Goal: Information Seeking & Learning: Learn about a topic

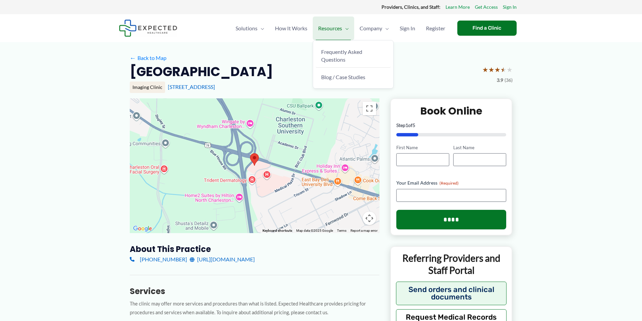
click at [326, 29] on span "Resources" at bounding box center [330, 29] width 24 height 24
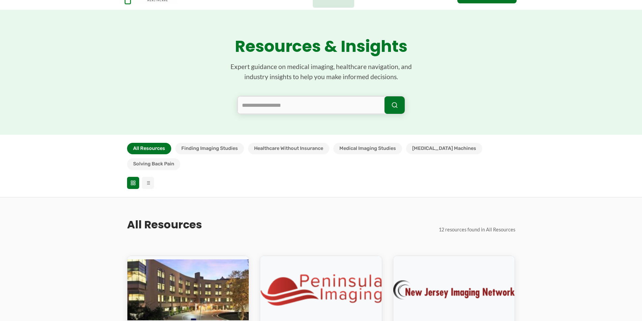
scroll to position [44, 0]
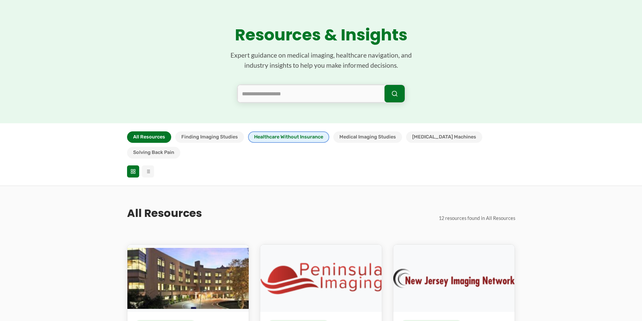
click at [297, 138] on button "Healthcare Without Insurance" at bounding box center [288, 136] width 81 height 11
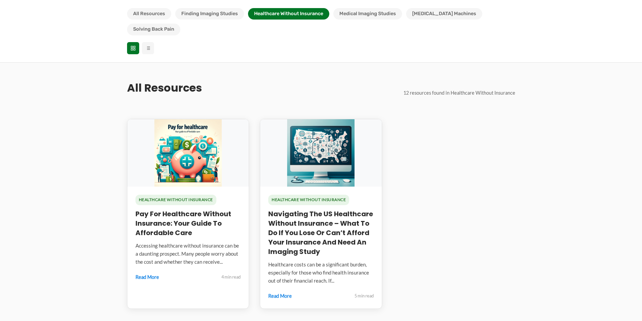
scroll to position [174, 0]
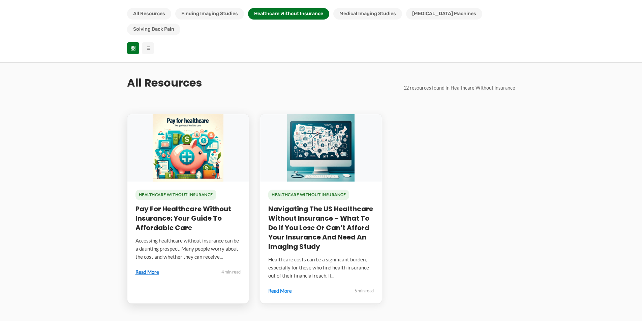
click at [142, 268] on link "Read More" at bounding box center [147, 272] width 24 height 9
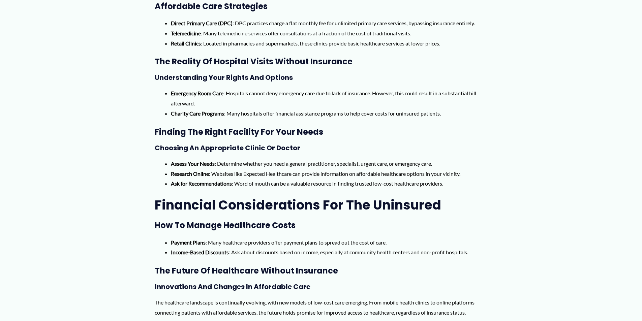
scroll to position [965, 0]
